Goal: Transaction & Acquisition: Book appointment/travel/reservation

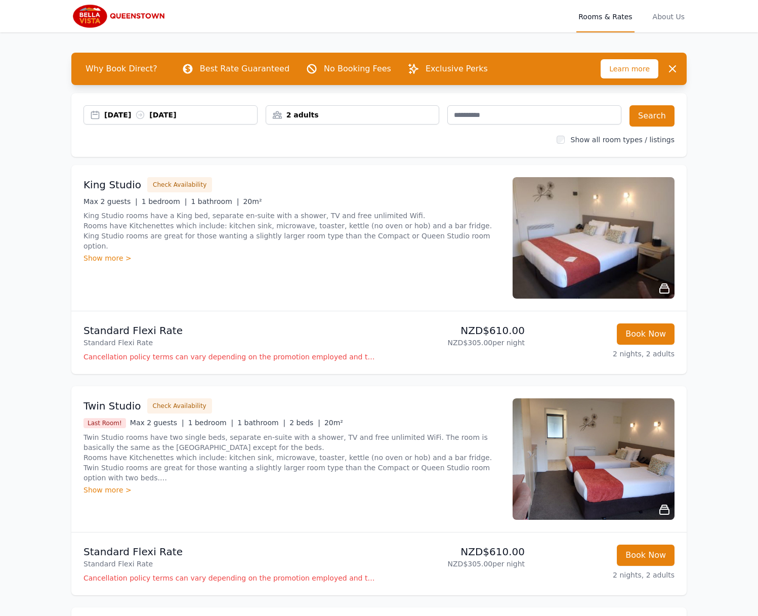
drag, startPoint x: 373, startPoint y: 111, endPoint x: 387, endPoint y: 125, distance: 19.3
click at [373, 111] on div "2 adults" at bounding box center [352, 115] width 173 height 10
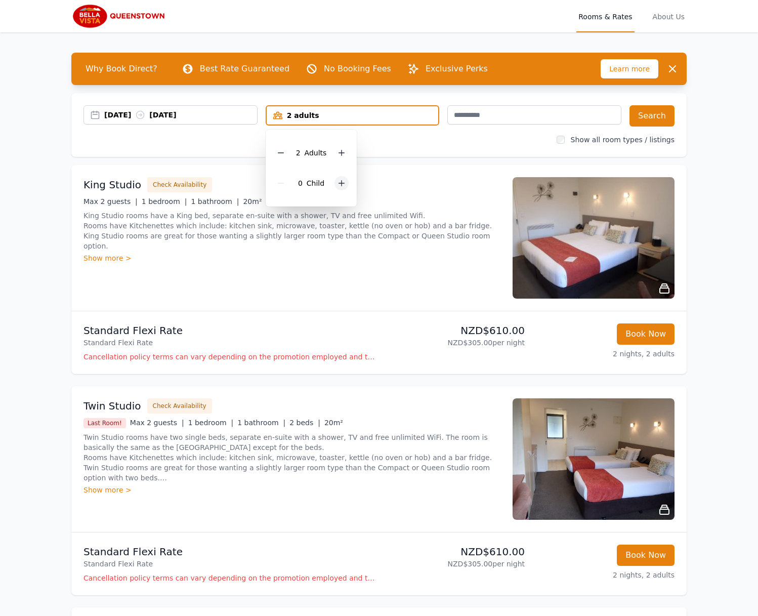
click at [343, 181] on icon at bounding box center [342, 183] width 8 height 8
click at [649, 114] on button "Search" at bounding box center [652, 115] width 45 height 21
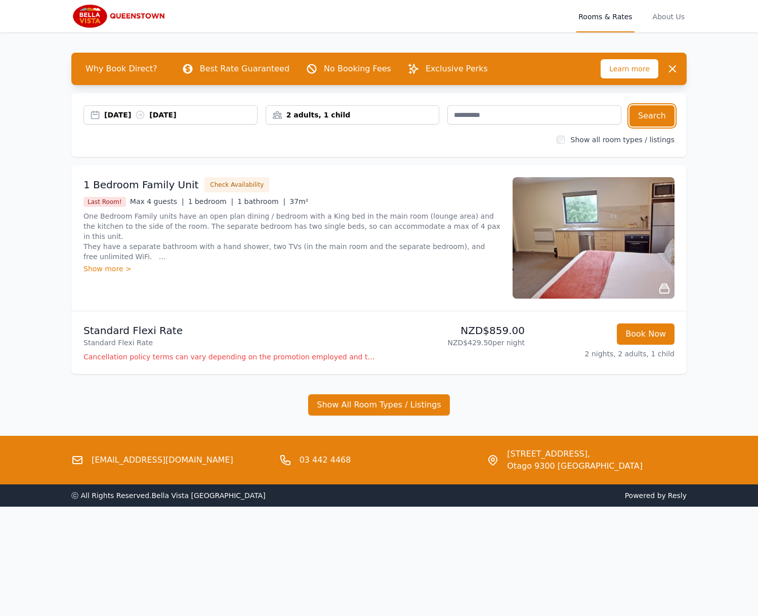
click at [130, 116] on div "27 Nov 2025 29 Nov 2025" at bounding box center [180, 115] width 153 height 10
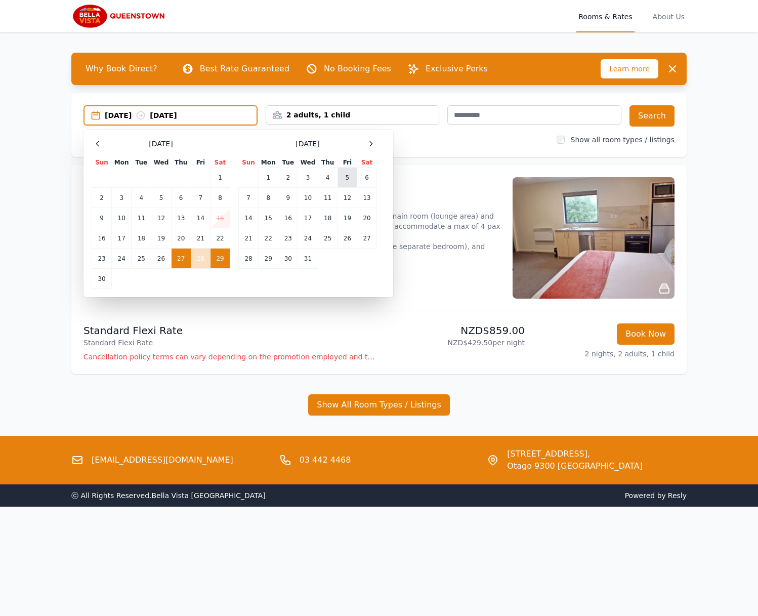
click at [344, 181] on td "5" at bounding box center [347, 178] width 19 height 20
click at [248, 201] on td "7" at bounding box center [249, 198] width 20 height 20
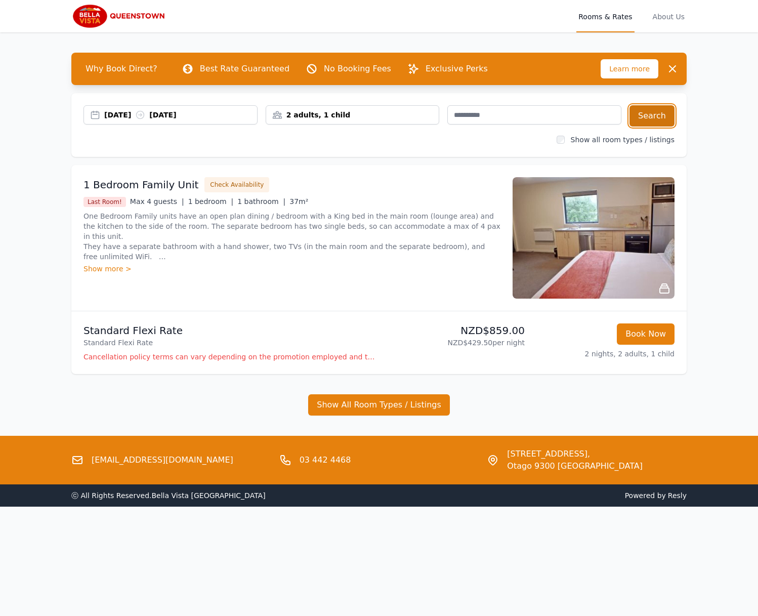
click at [657, 112] on button "Search" at bounding box center [652, 115] width 45 height 21
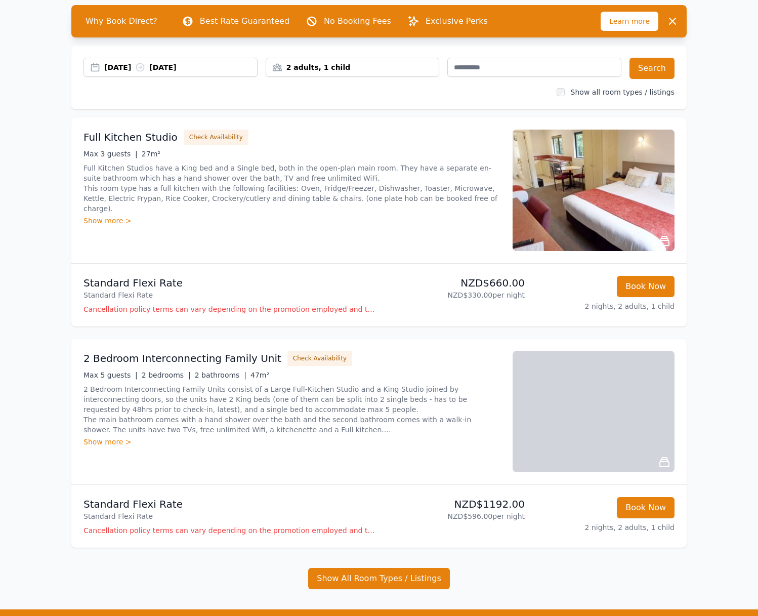
scroll to position [69, 0]
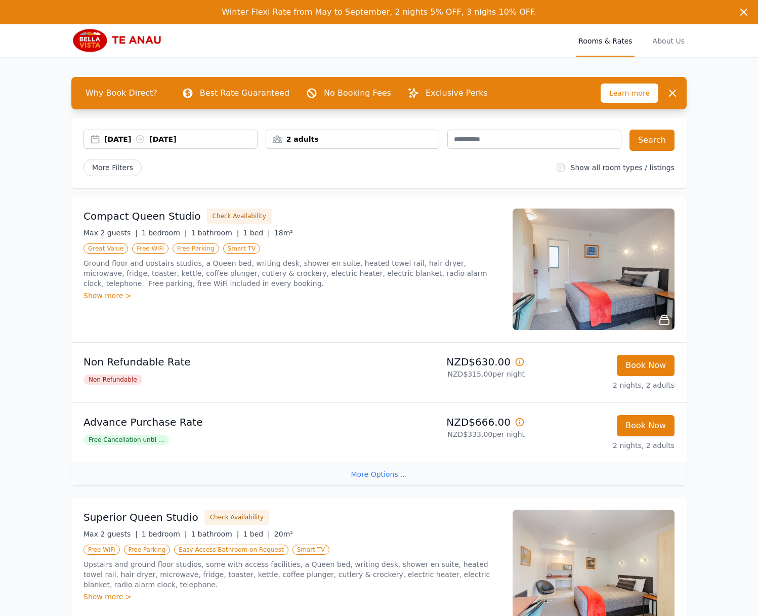
click at [313, 152] on div "29 Nov 2025 01 Dec 2025 2 adults Search More Filters Show all room types / list…" at bounding box center [378, 152] width 615 height 71
click at [322, 146] on div "2 adults" at bounding box center [353, 139] width 174 height 19
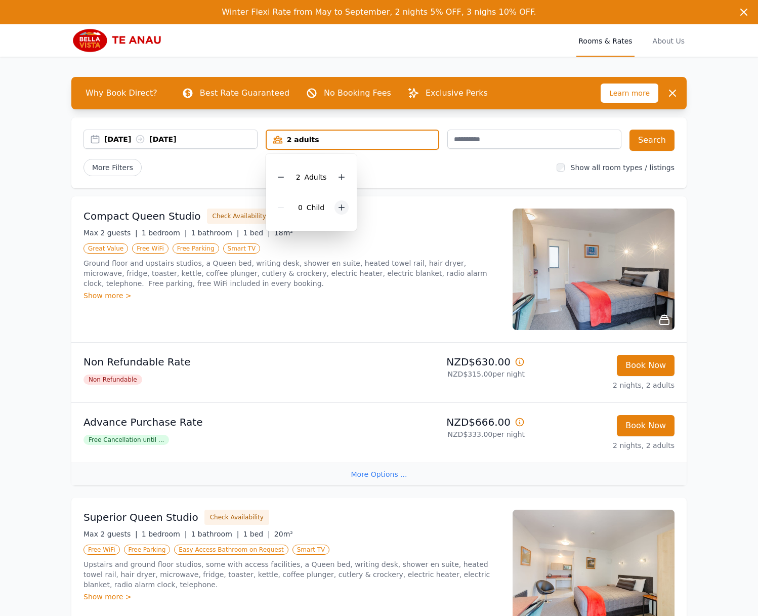
click at [344, 205] on icon at bounding box center [342, 207] width 8 height 8
click at [653, 142] on button "Search" at bounding box center [652, 140] width 45 height 21
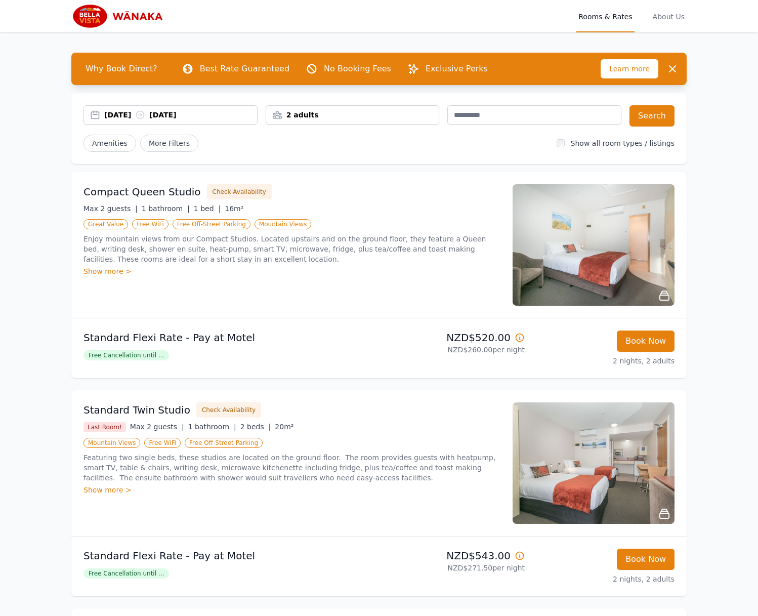
click at [367, 117] on div "2 adults" at bounding box center [352, 115] width 173 height 10
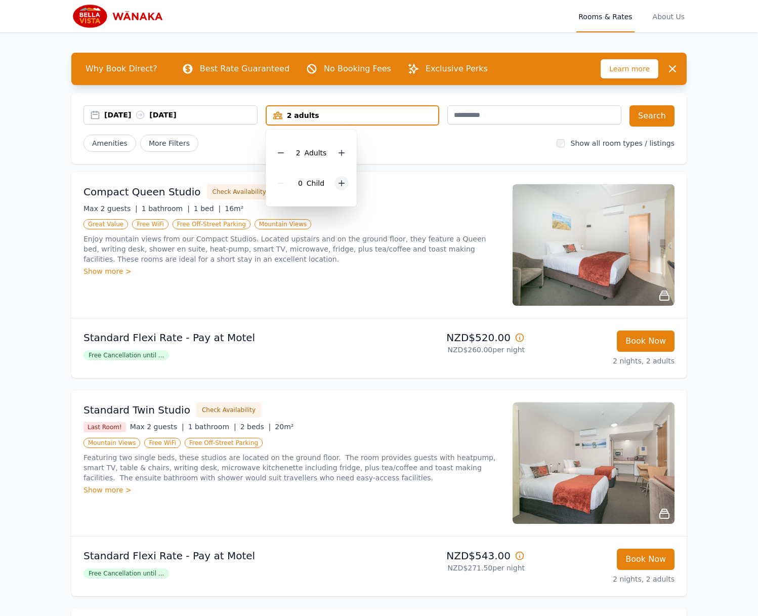
click at [337, 187] on div at bounding box center [342, 183] width 14 height 14
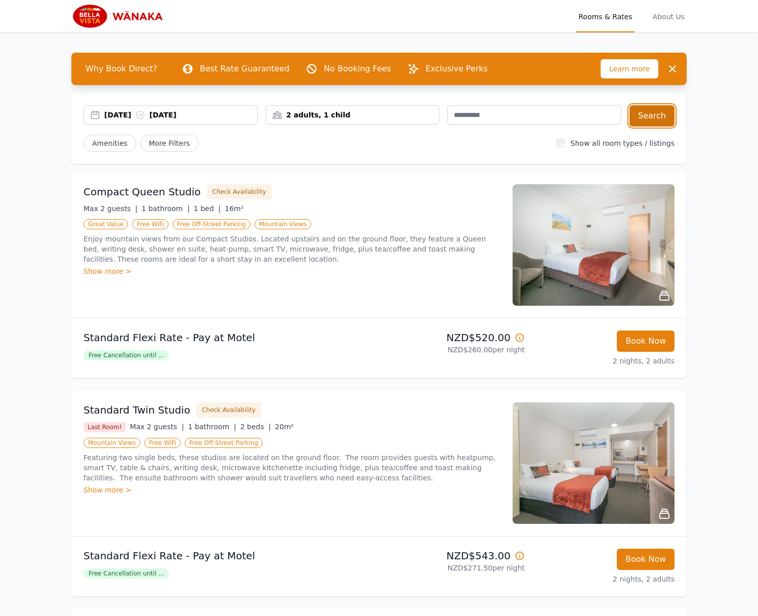
click at [633, 118] on button "Search" at bounding box center [652, 115] width 45 height 21
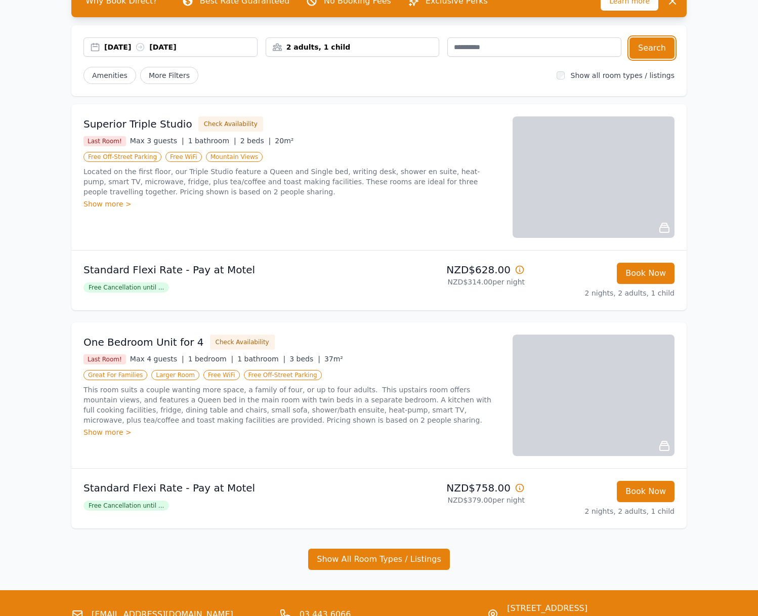
scroll to position [69, 0]
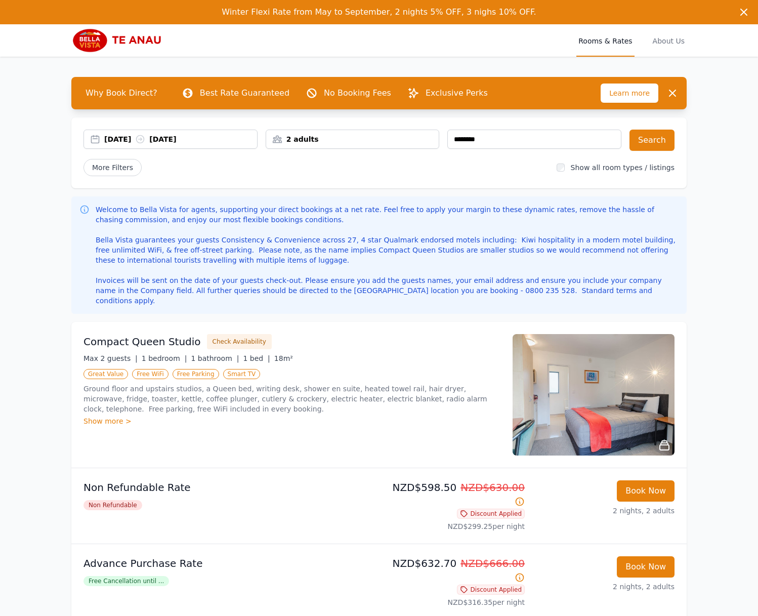
click at [312, 139] on div "2 adults" at bounding box center [352, 139] width 173 height 10
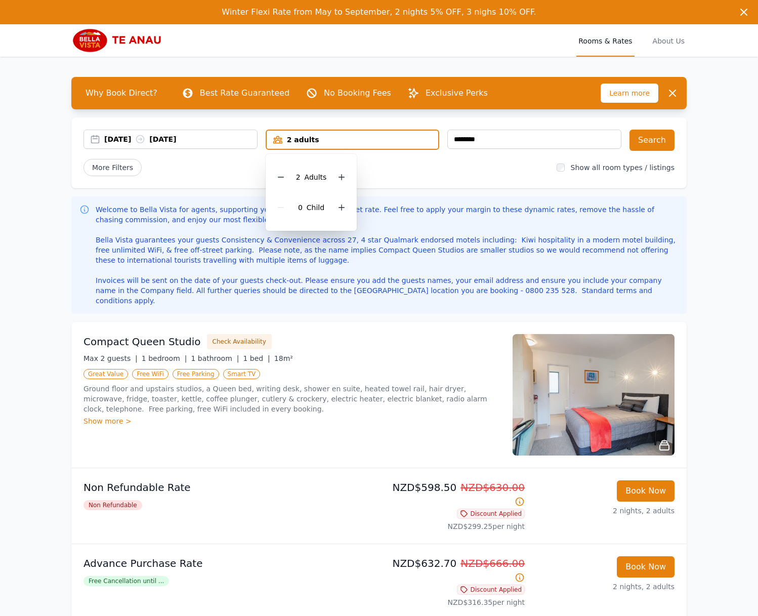
drag, startPoint x: 339, startPoint y: 204, endPoint x: 450, endPoint y: 189, distance: 112.4
click at [339, 204] on icon at bounding box center [342, 207] width 8 height 8
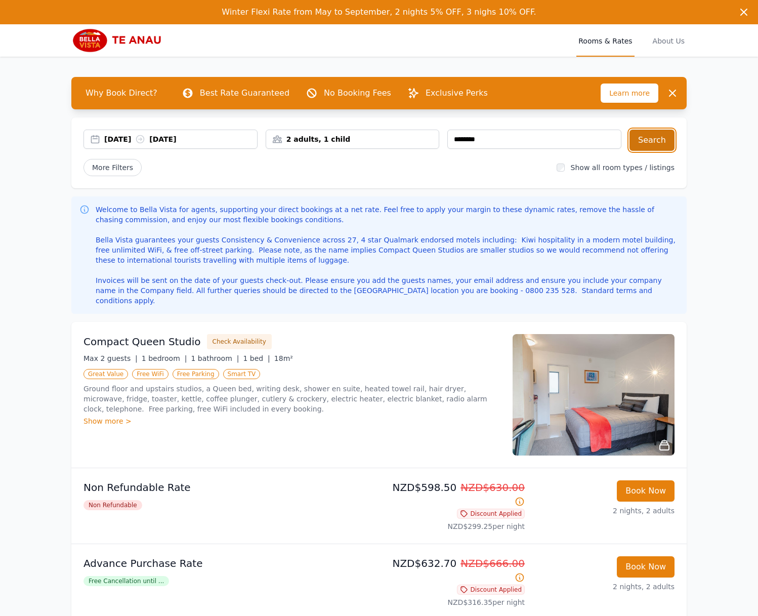
click at [646, 145] on button "Search" at bounding box center [652, 140] width 45 height 21
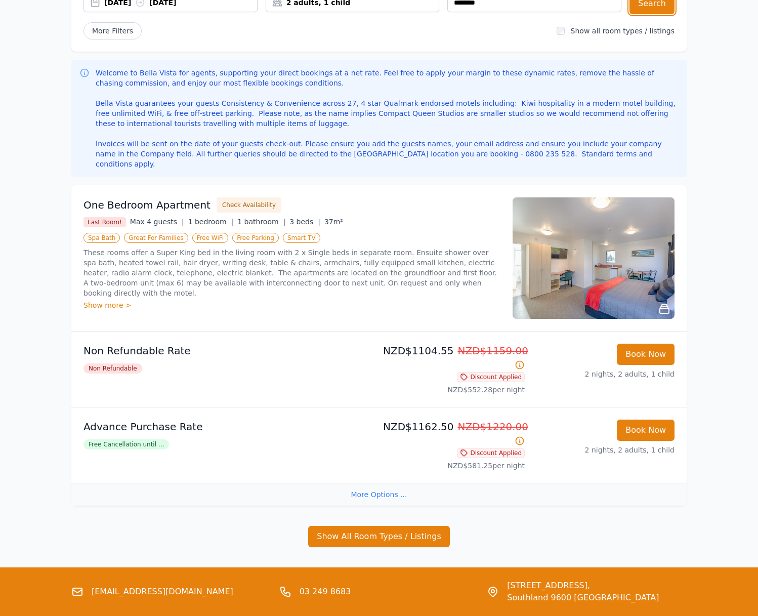
scroll to position [137, 0]
